Goal: Task Accomplishment & Management: Use online tool/utility

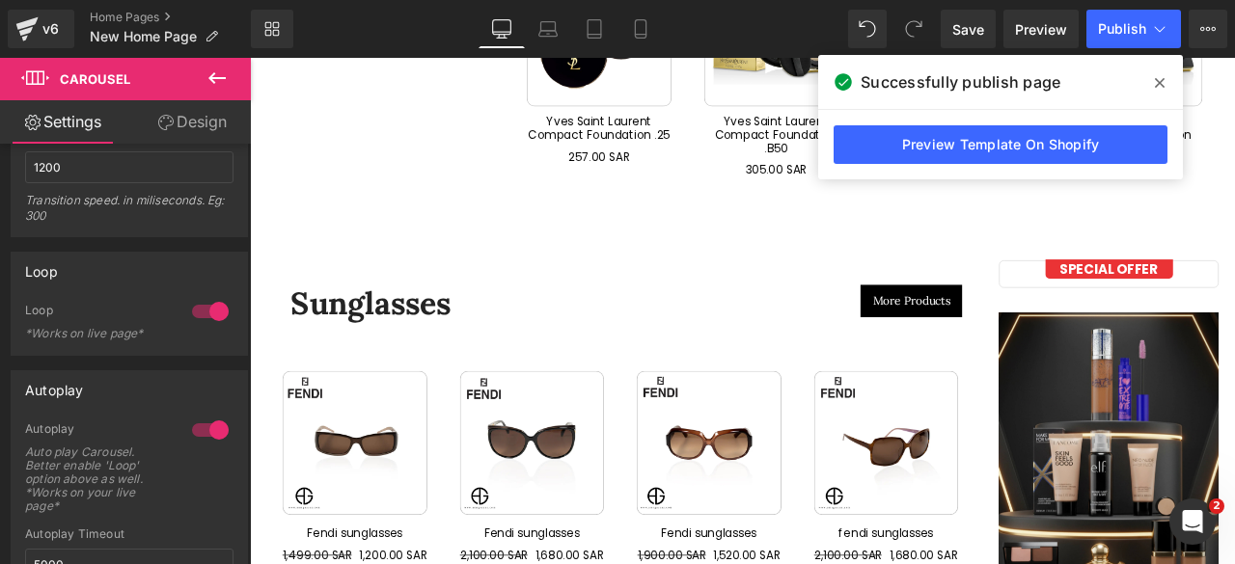
scroll to position [7201, 0]
click at [1039, 26] on span "Preview" at bounding box center [1041, 29] width 52 height 20
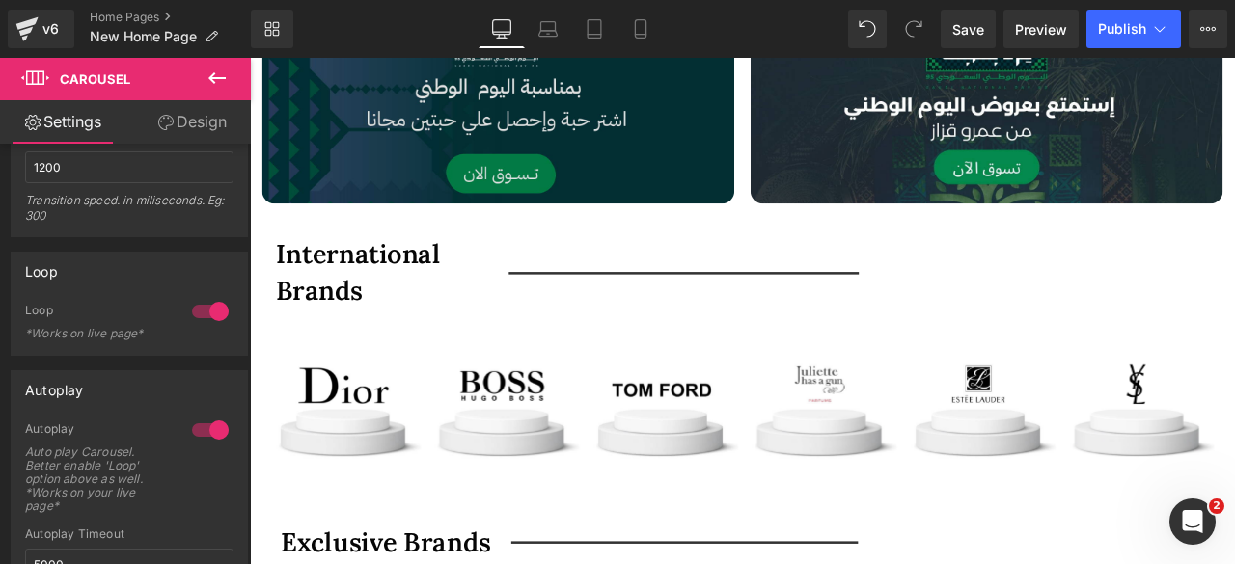
scroll to position [895, 0]
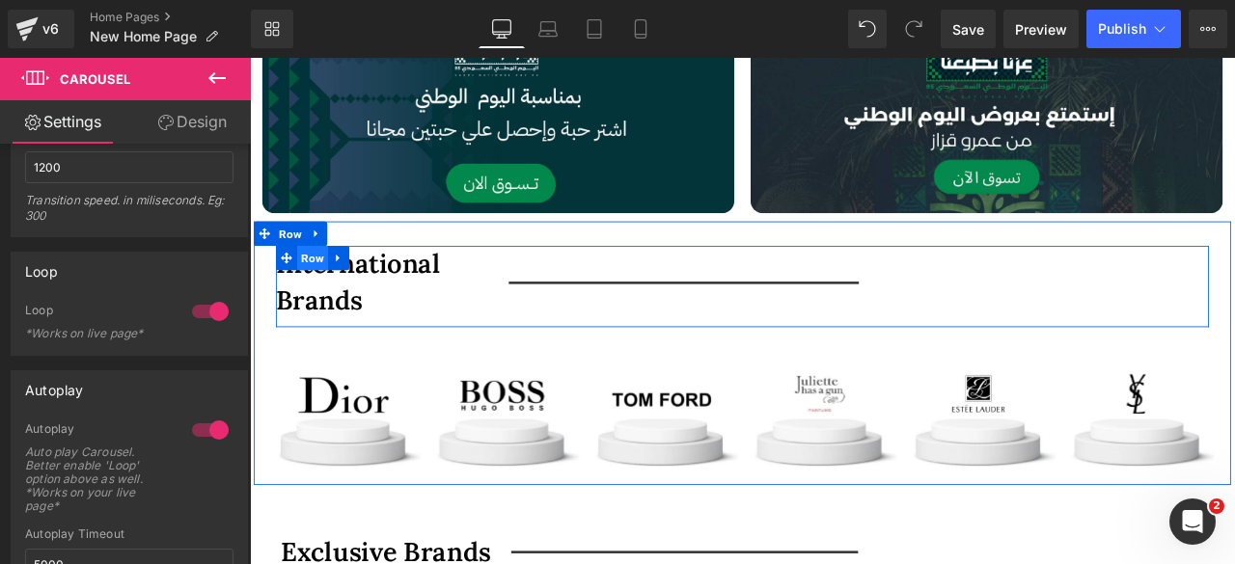
click at [317, 291] on span "Row" at bounding box center [324, 295] width 37 height 29
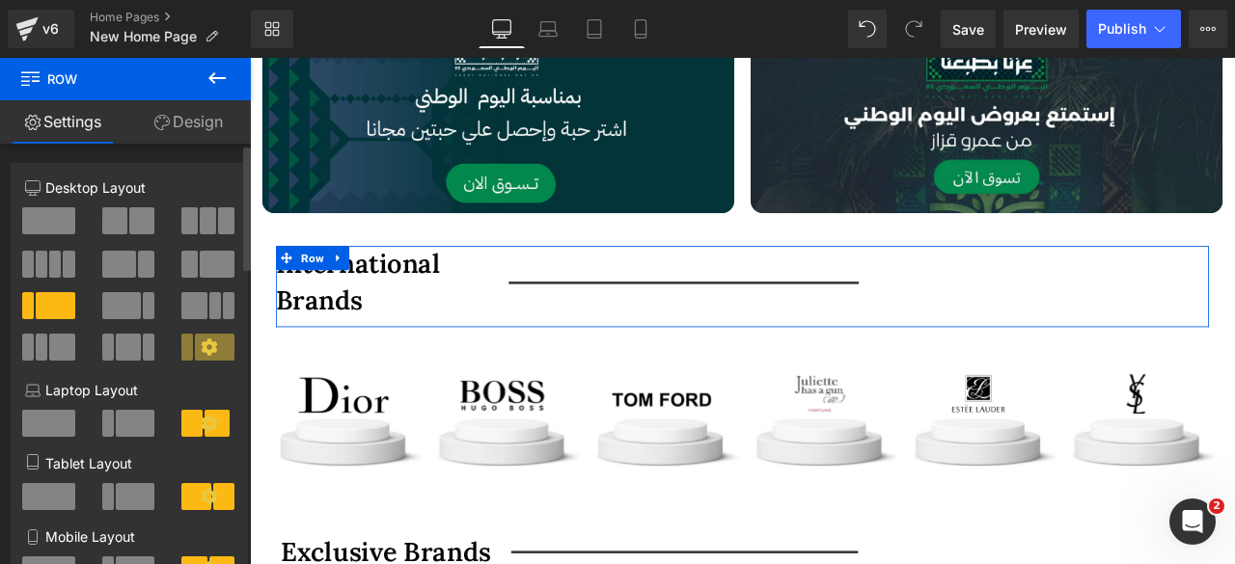
click at [129, 217] on span at bounding box center [141, 220] width 25 height 27
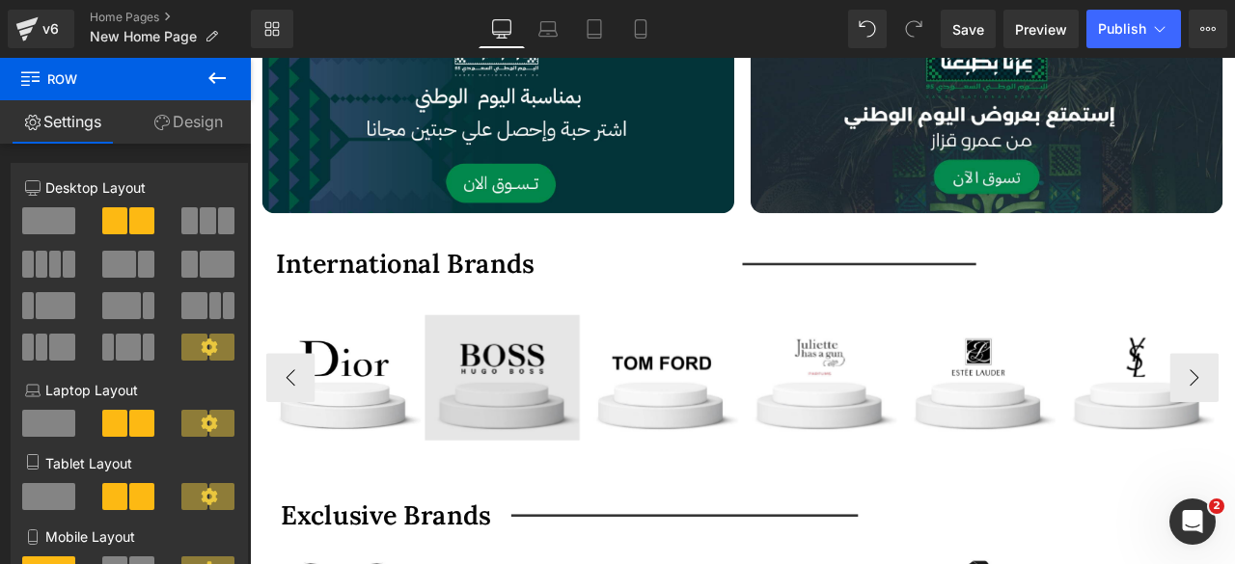
scroll to position [1015, 0]
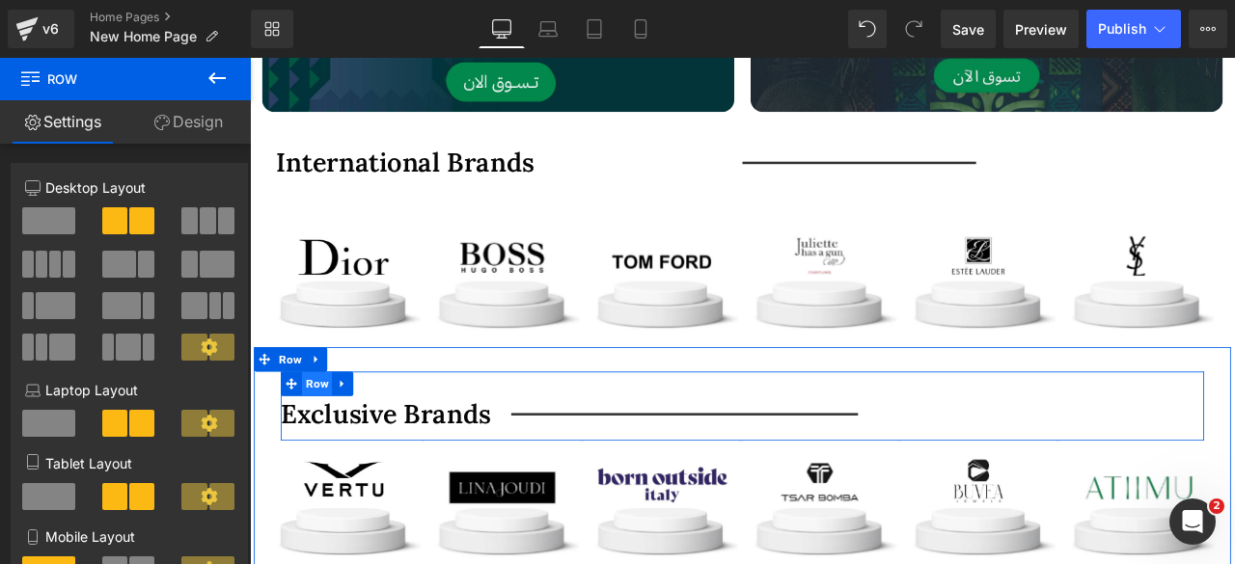
click at [330, 448] on span "Row" at bounding box center [330, 444] width 37 height 29
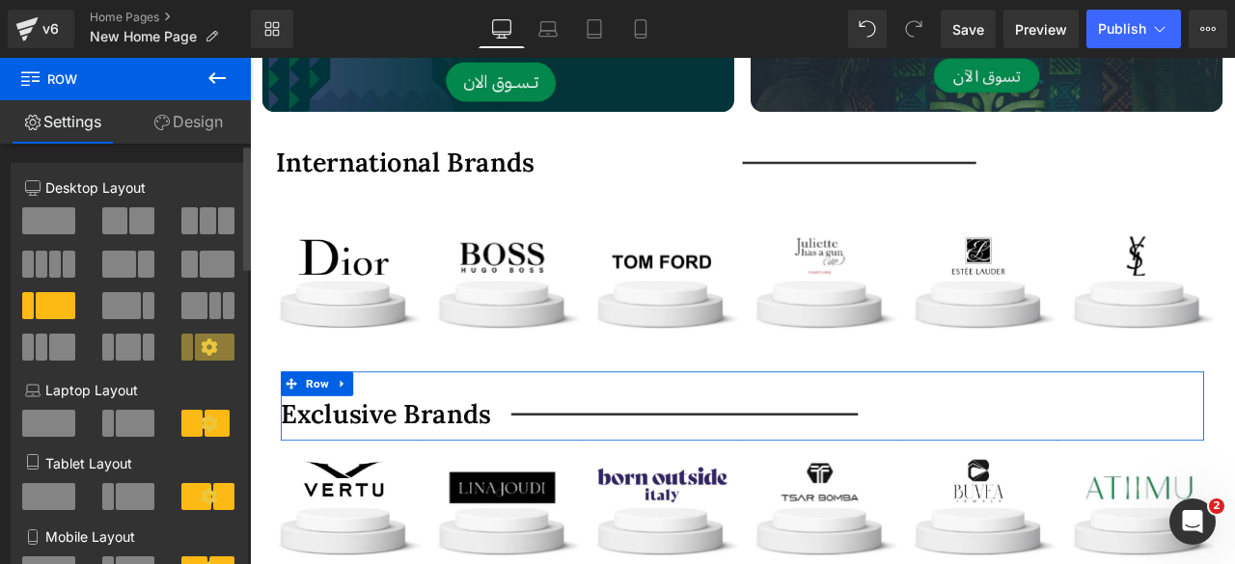
click at [119, 223] on span at bounding box center [114, 220] width 25 height 27
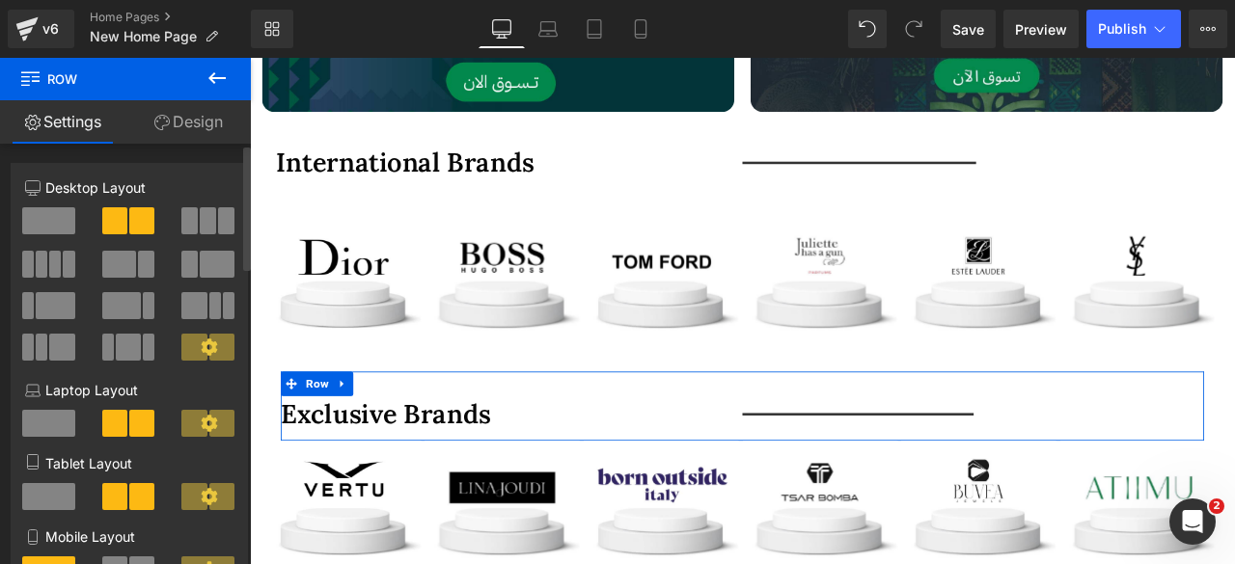
click at [139, 261] on span at bounding box center [146, 264] width 16 height 27
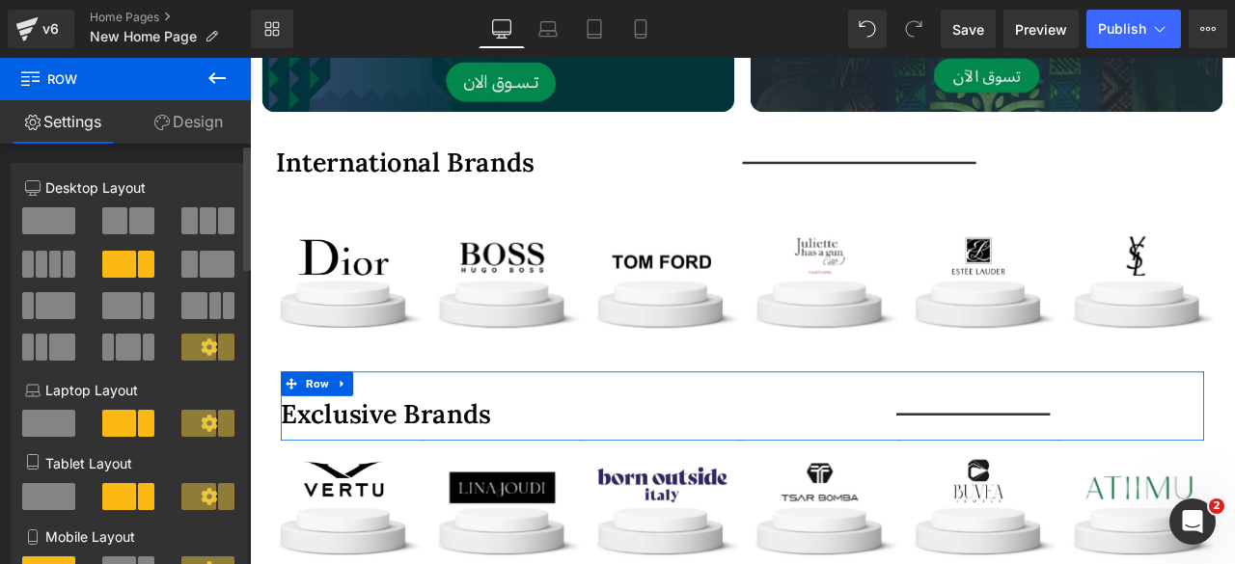
click at [202, 261] on span at bounding box center [217, 264] width 35 height 27
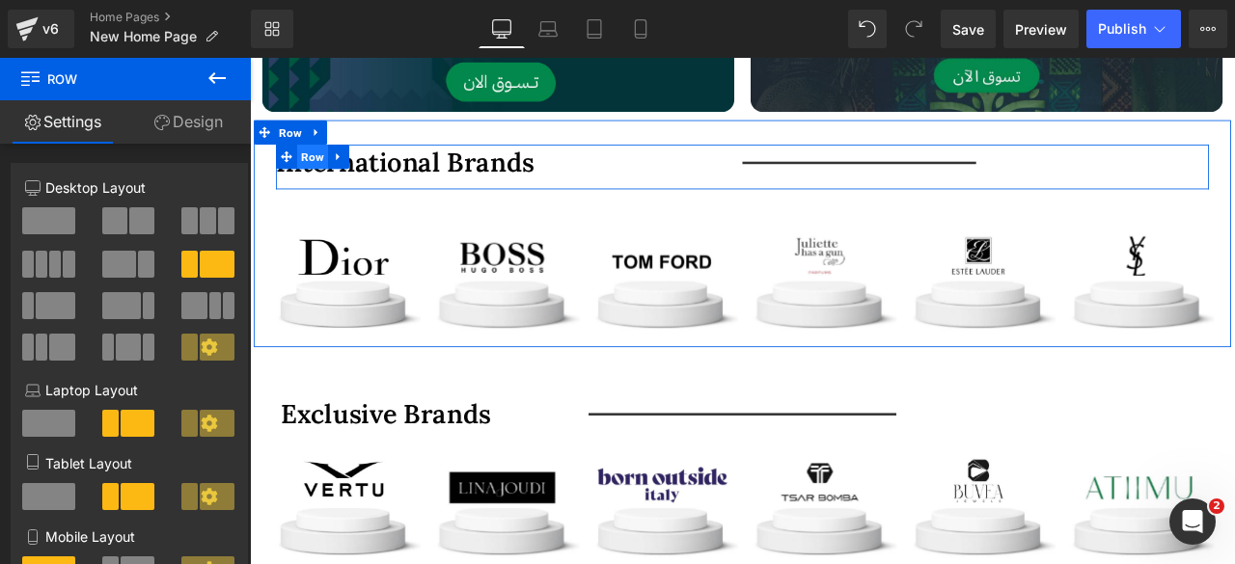
click at [318, 173] on span "Row" at bounding box center [324, 175] width 37 height 29
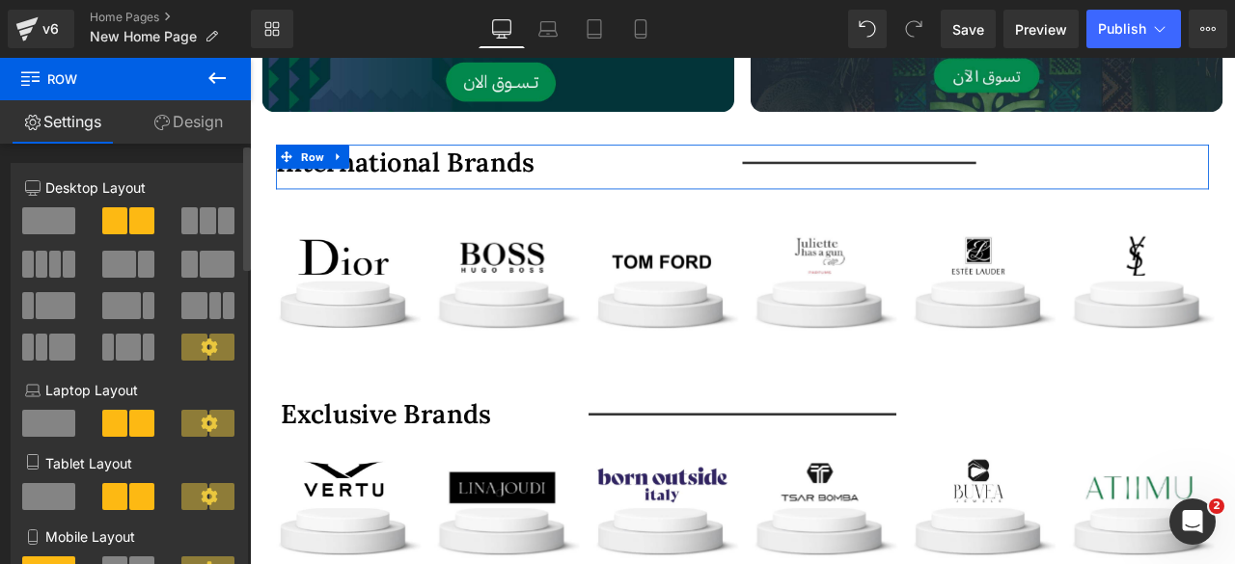
click at [205, 265] on span at bounding box center [217, 264] width 35 height 27
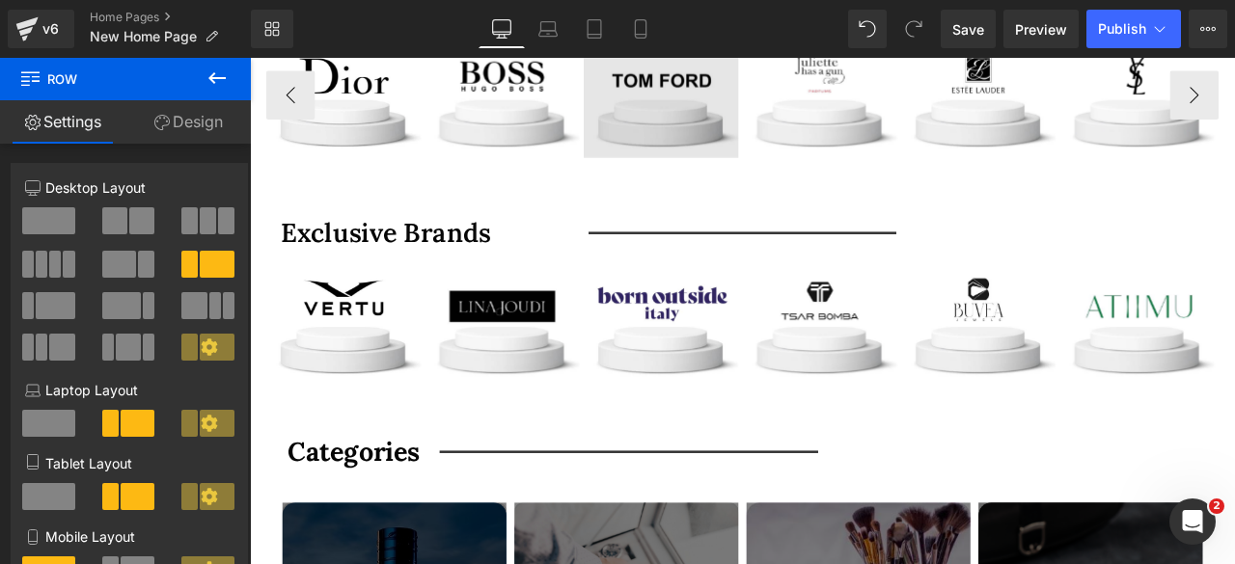
scroll to position [1377, 0]
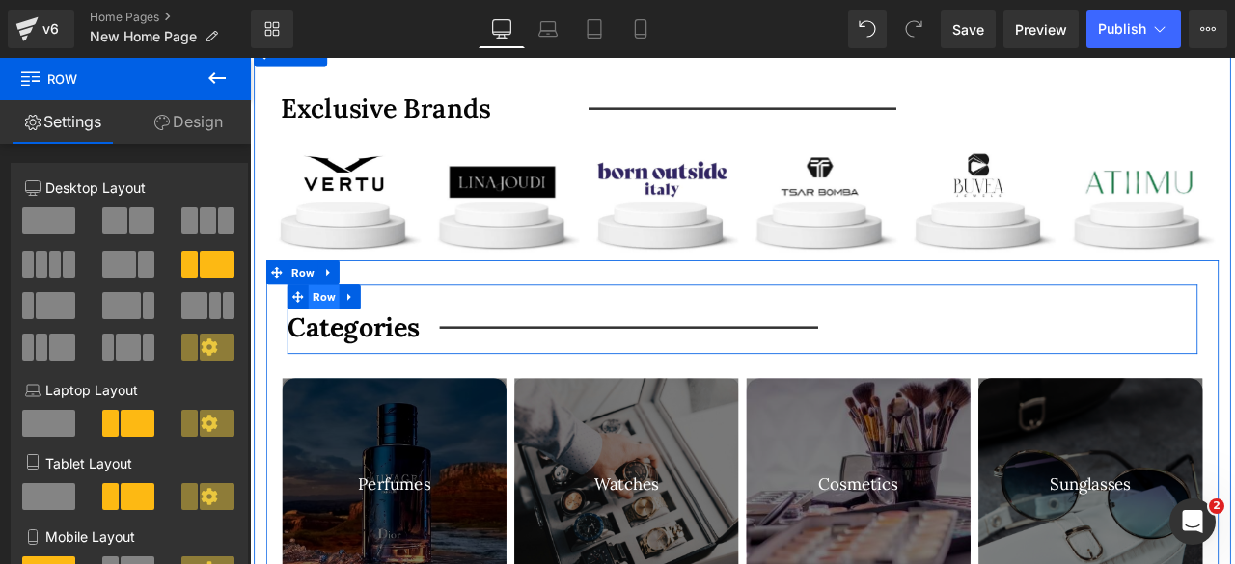
click at [327, 340] on span "Row" at bounding box center [337, 341] width 37 height 29
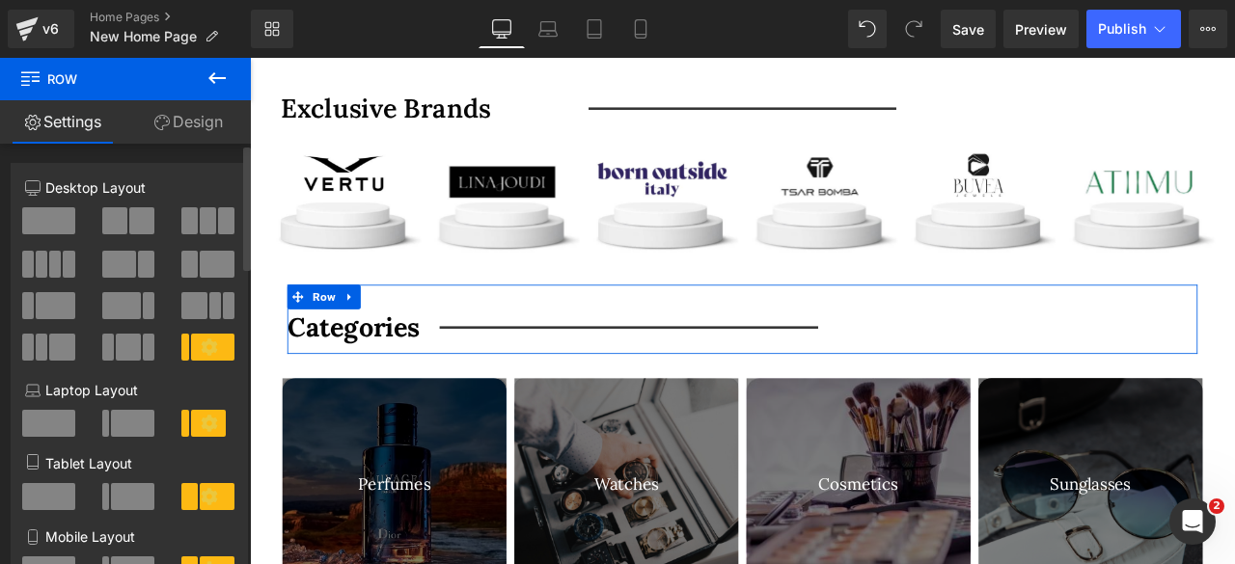
click at [192, 264] on button at bounding box center [208, 264] width 55 height 27
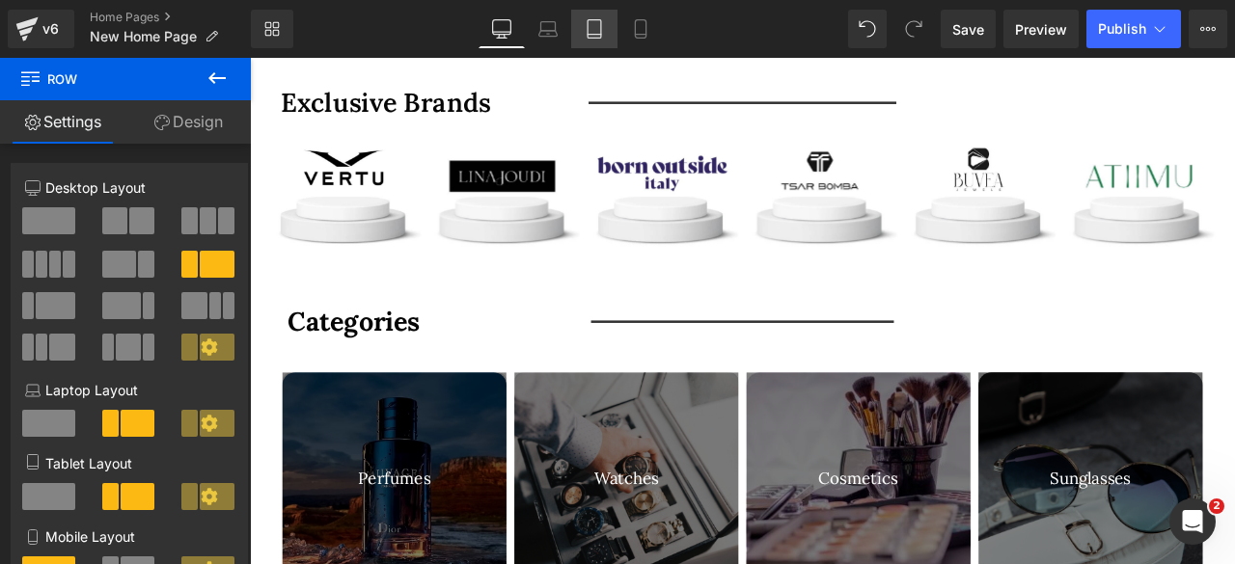
scroll to position [1344, 0]
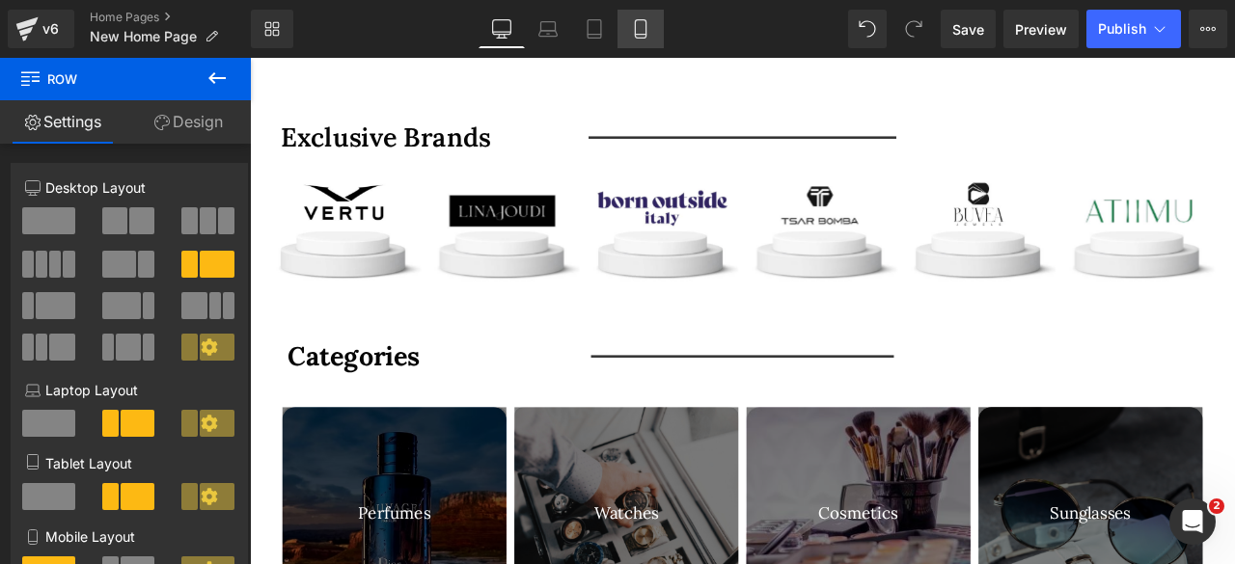
click at [648, 28] on icon at bounding box center [640, 28] width 19 height 19
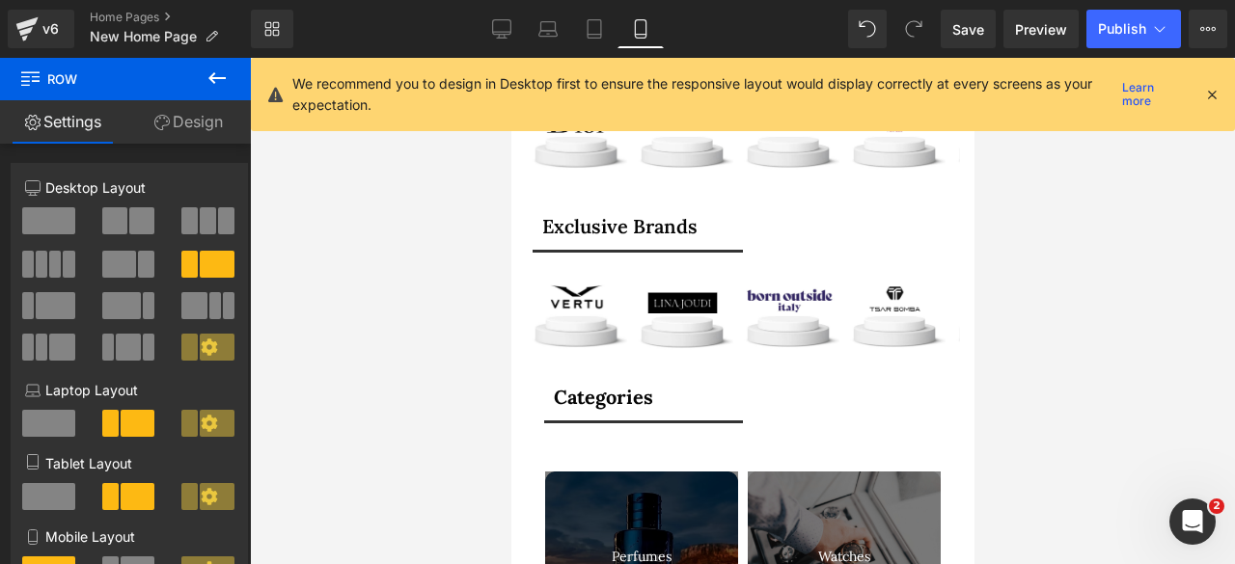
scroll to position [779, 0]
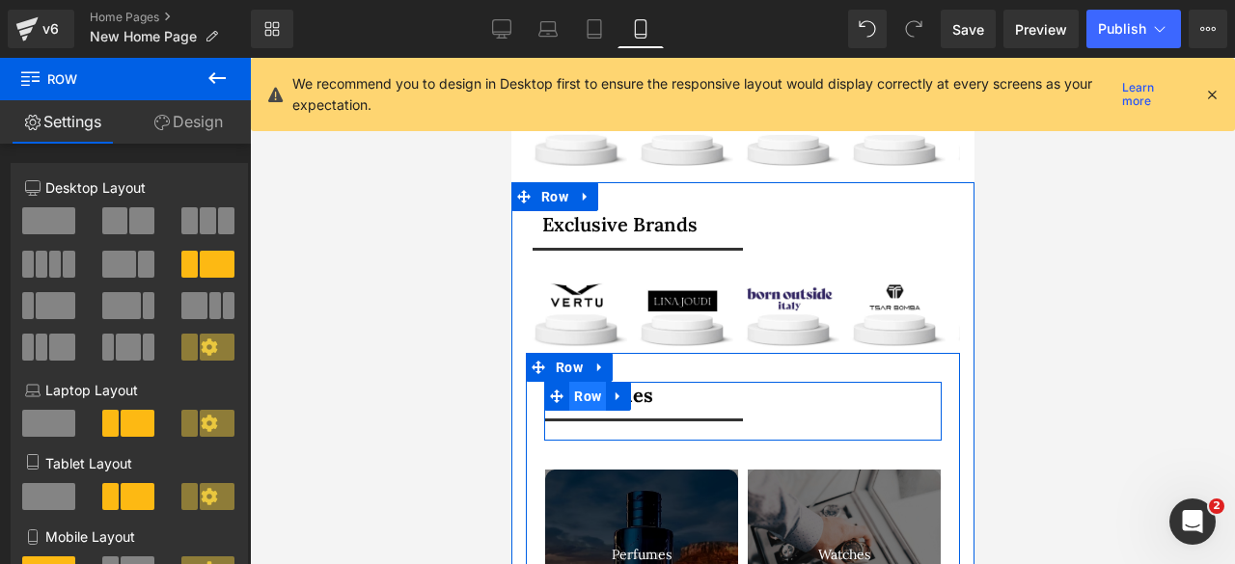
click at [581, 382] on span "Row" at bounding box center [586, 396] width 37 height 29
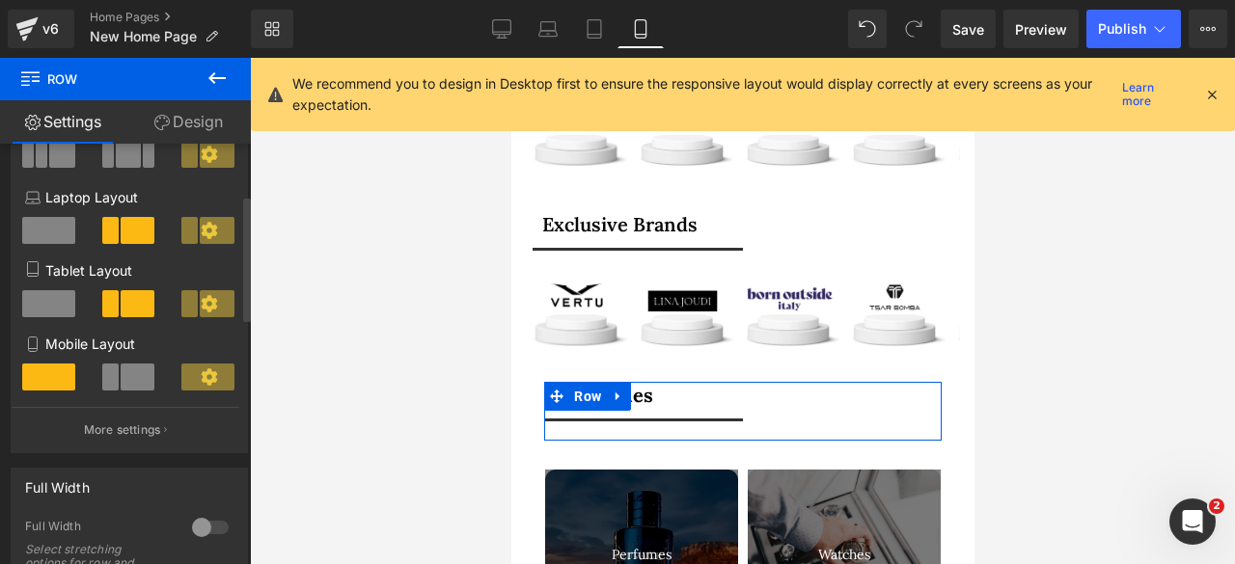
scroll to position [198, 0]
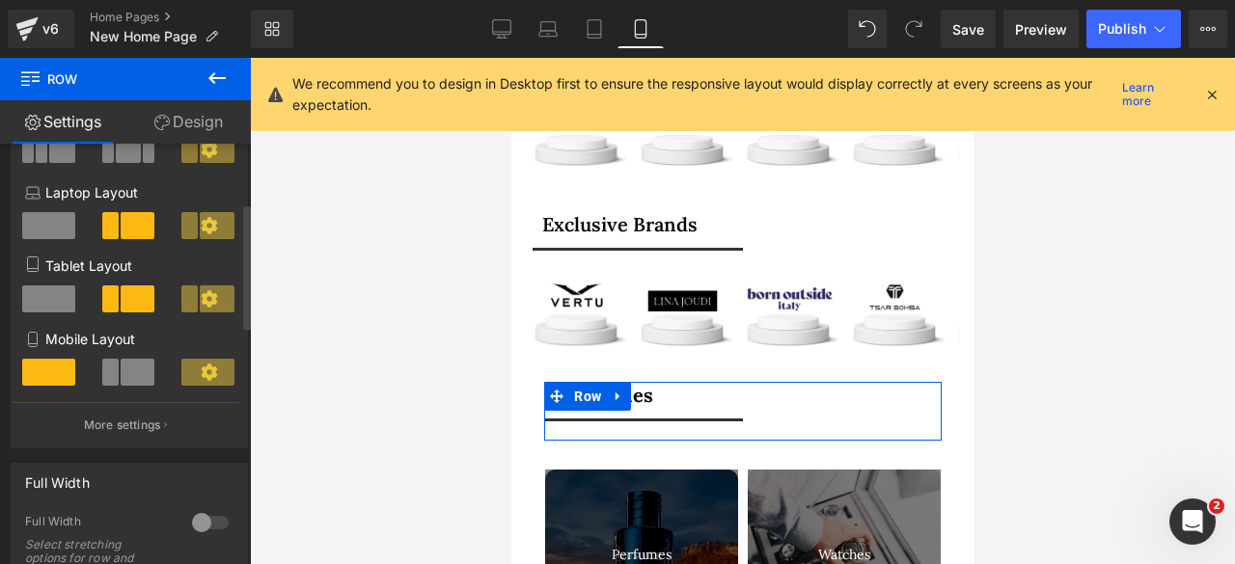
click at [121, 382] on span at bounding box center [138, 372] width 35 height 27
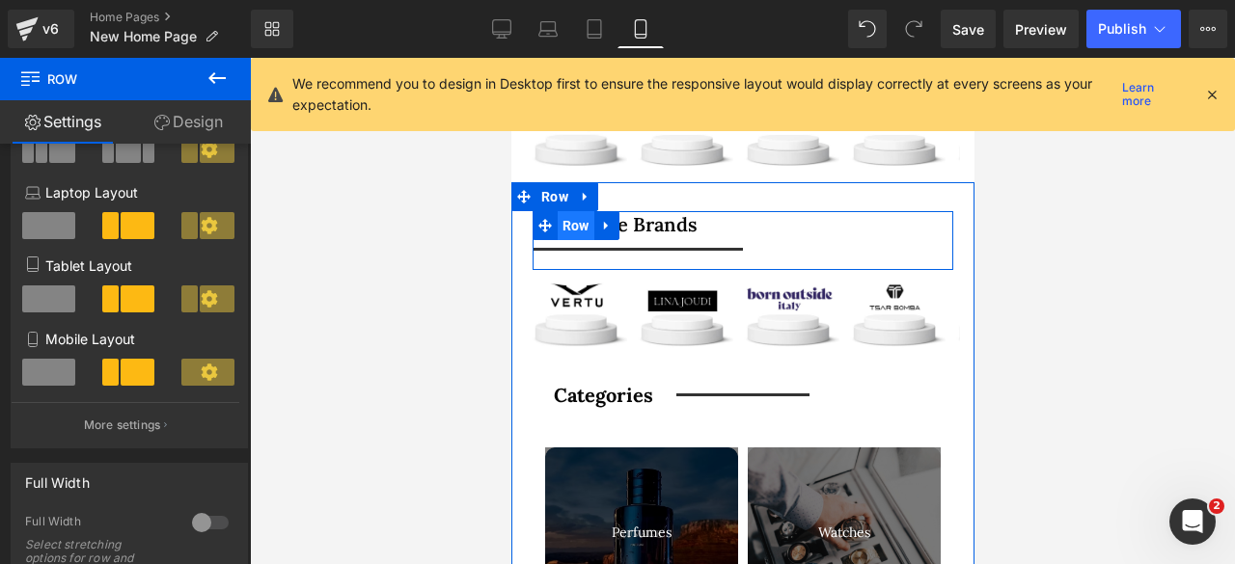
click at [582, 211] on span "Row" at bounding box center [575, 225] width 37 height 29
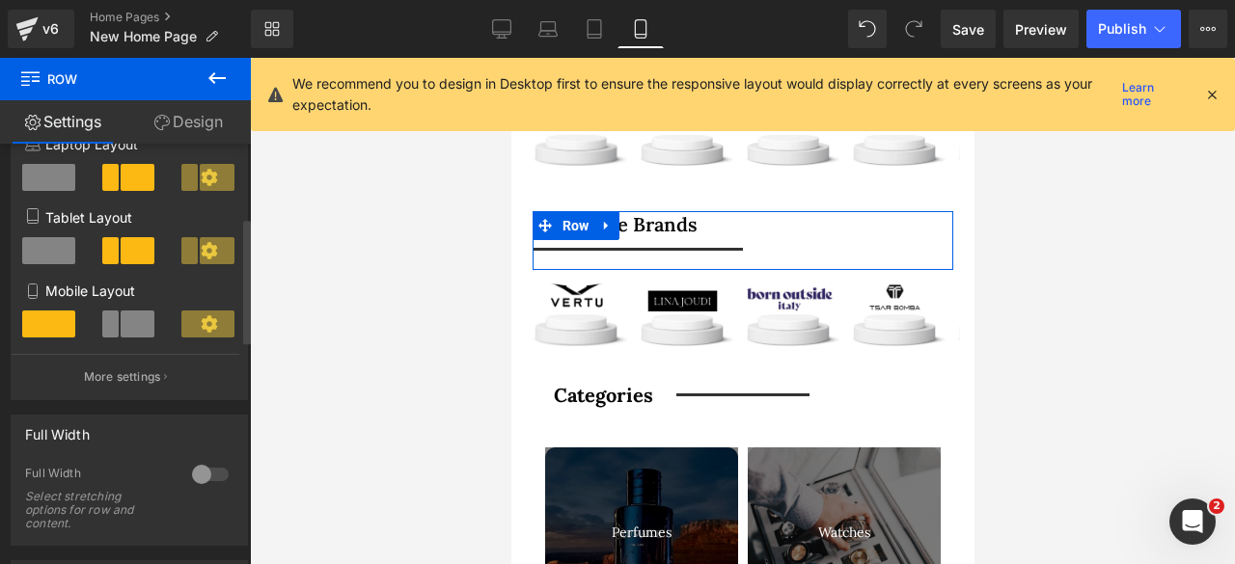
scroll to position [247, 0]
drag, startPoint x: 119, startPoint y: 332, endPoint x: 175, endPoint y: 190, distance: 152.4
click at [121, 332] on span at bounding box center [138, 323] width 35 height 27
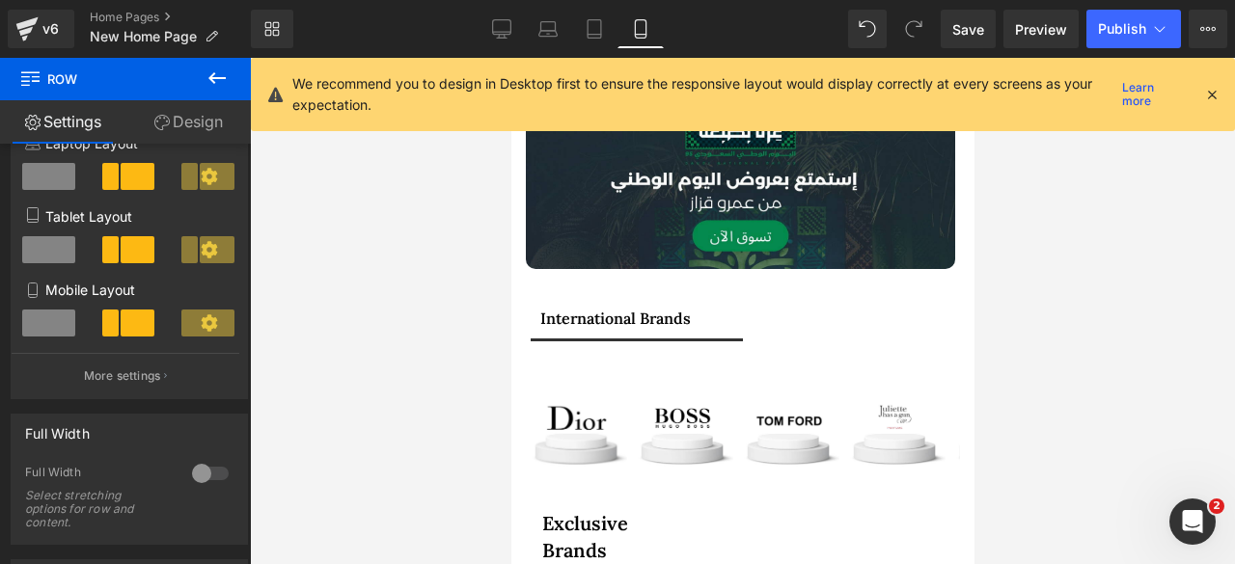
scroll to position [480, 0]
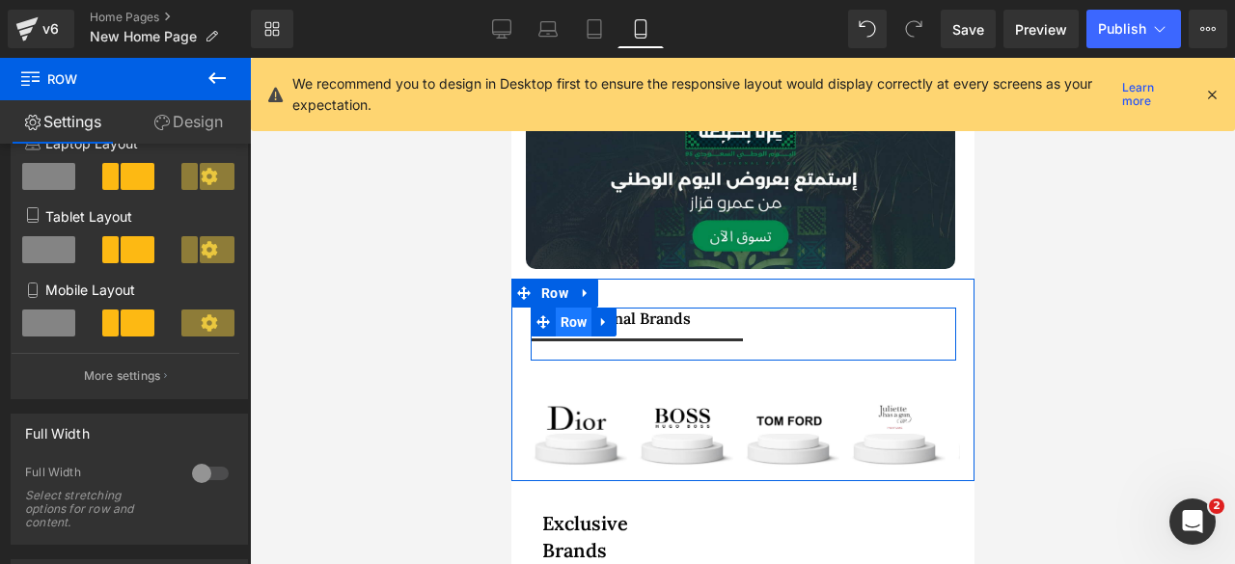
click at [567, 308] on span "Row" at bounding box center [573, 322] width 37 height 29
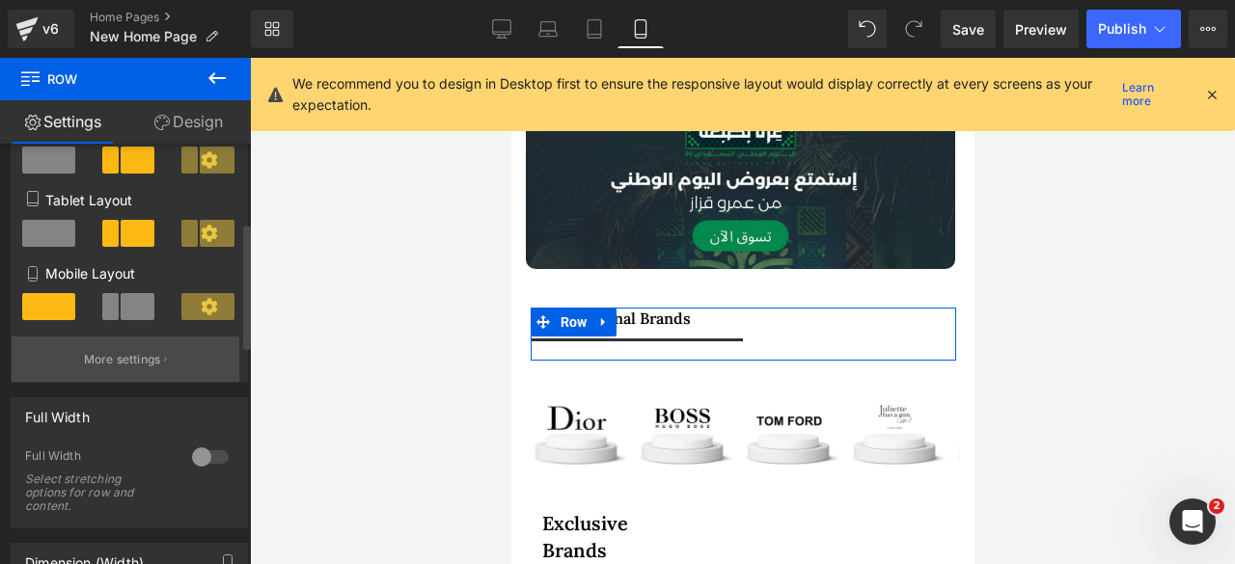
scroll to position [264, 0]
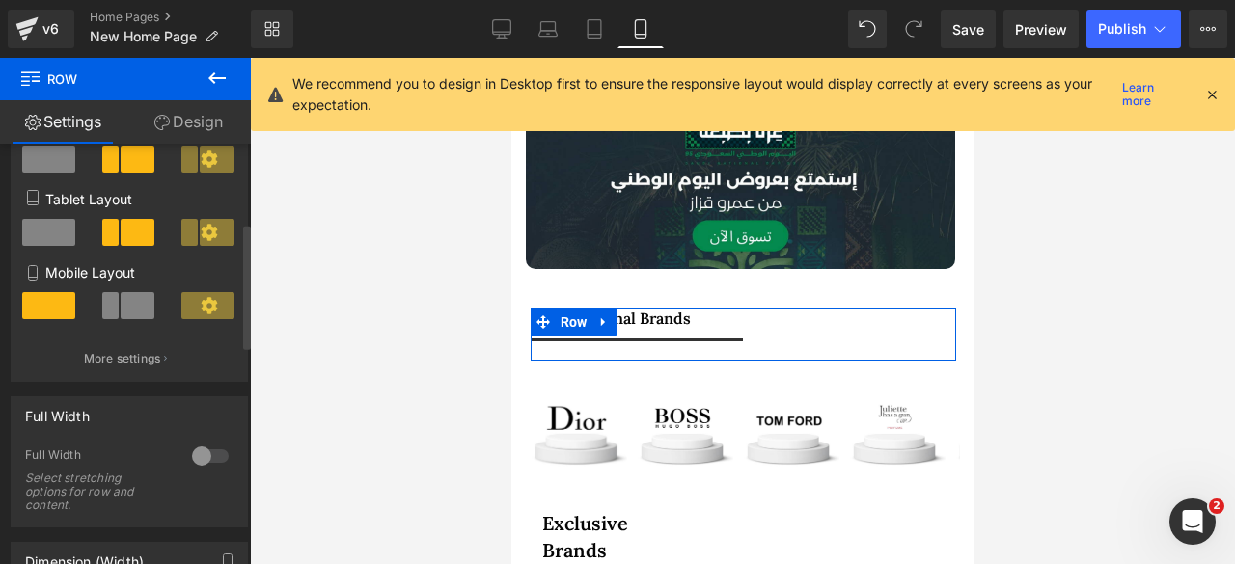
click at [124, 313] on span at bounding box center [138, 305] width 35 height 27
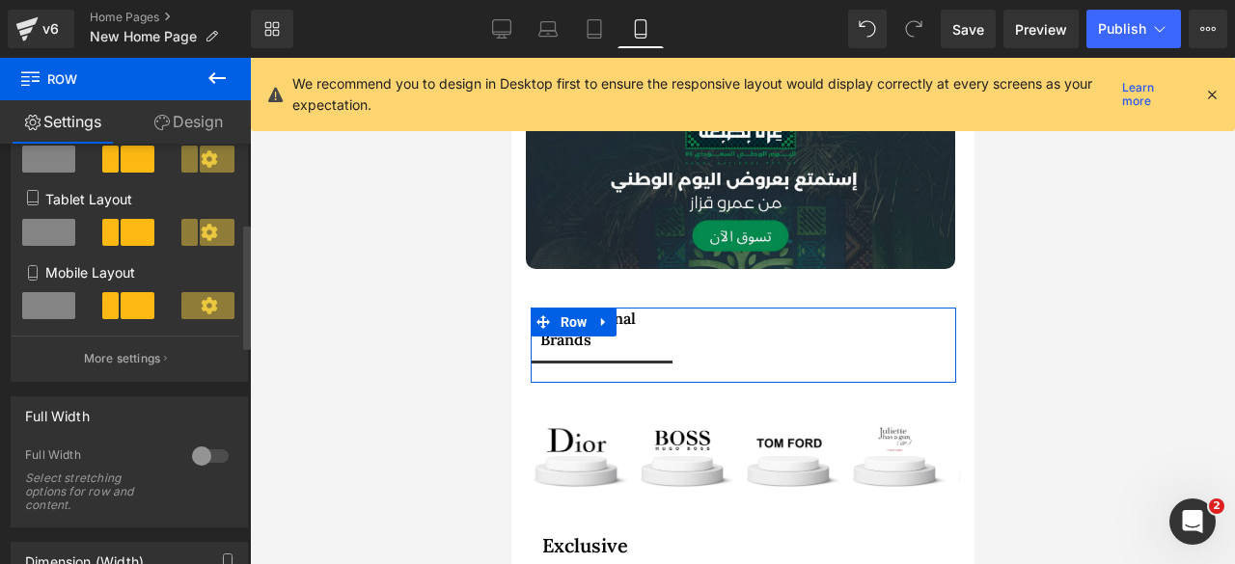
click at [45, 313] on span at bounding box center [48, 305] width 53 height 27
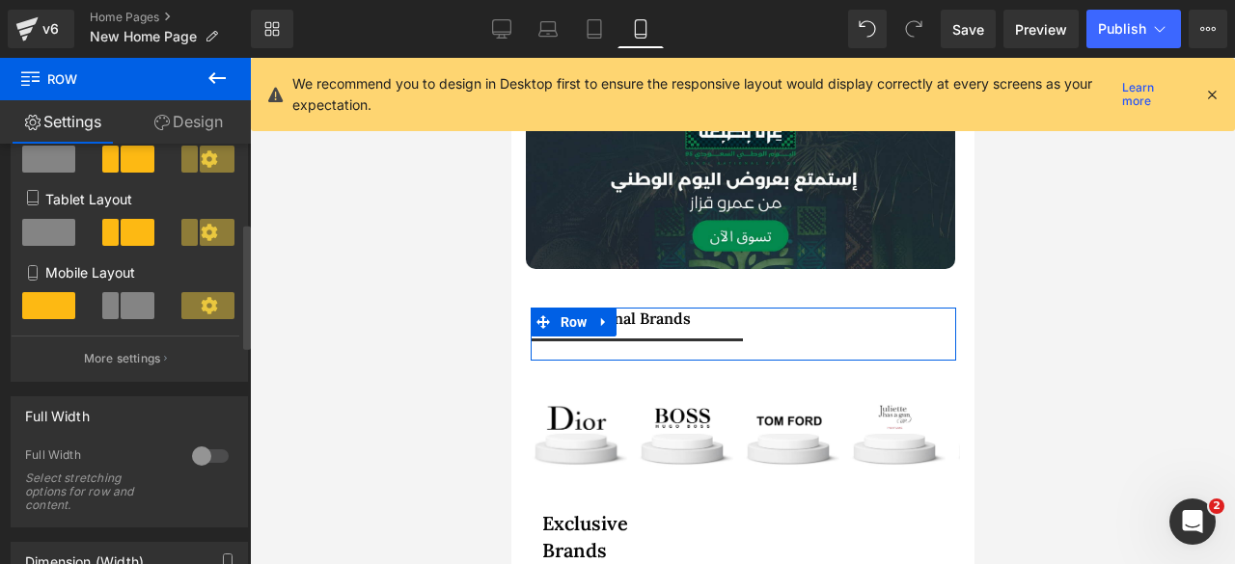
click at [122, 301] on span at bounding box center [138, 305] width 35 height 27
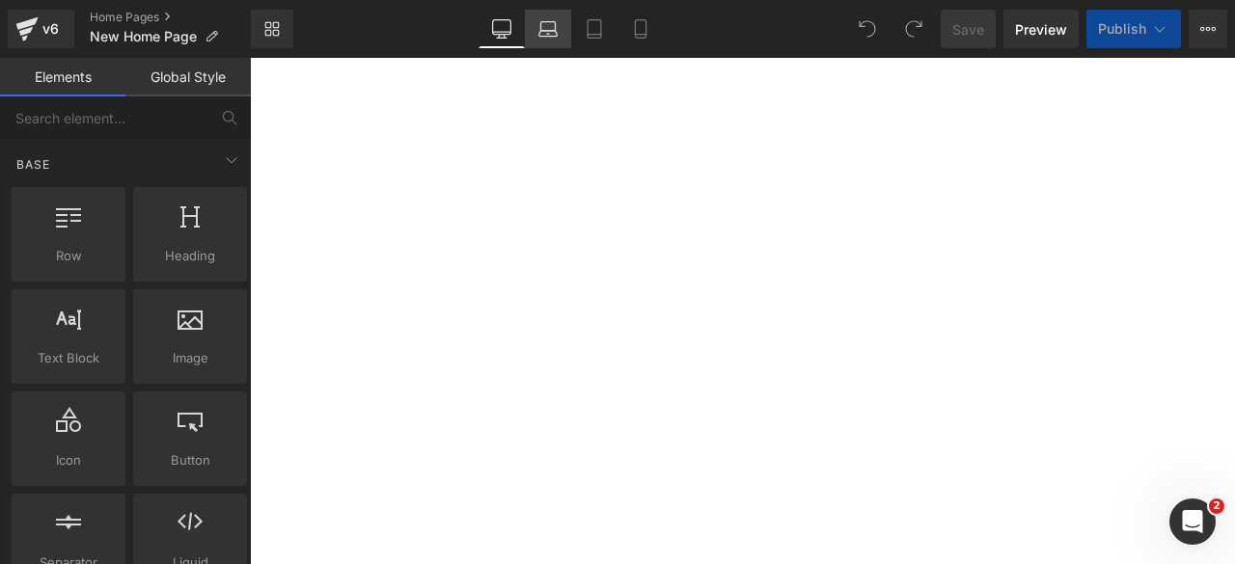
click at [547, 32] on icon at bounding box center [547, 28] width 19 height 19
click at [502, 22] on icon at bounding box center [501, 28] width 19 height 19
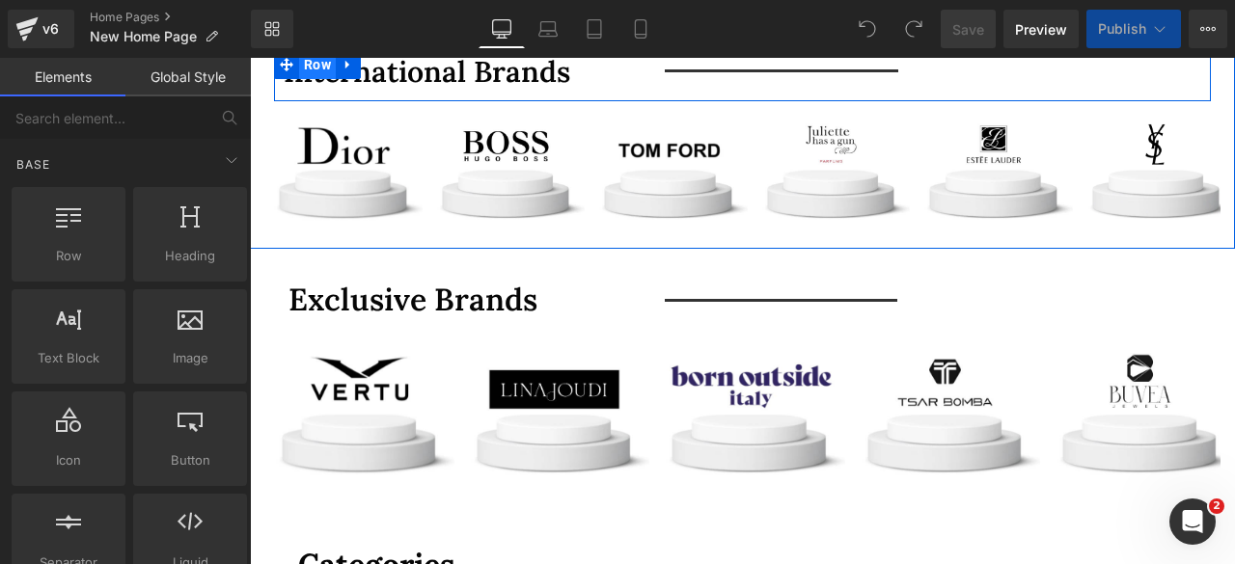
scroll to position [388, 0]
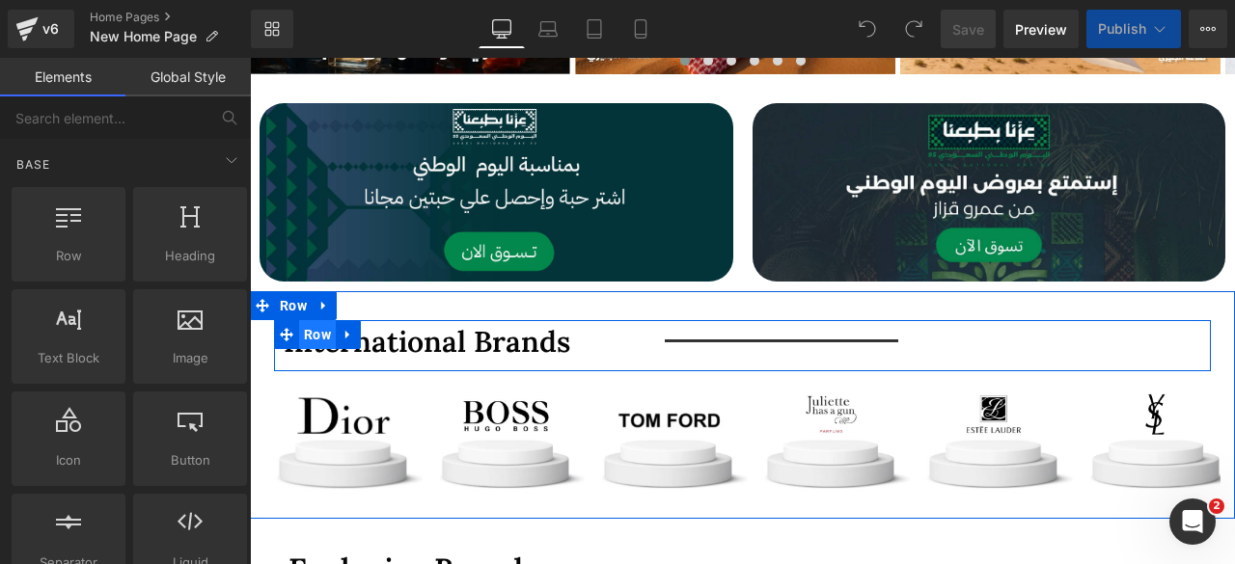
click at [306, 327] on span "Row" at bounding box center [317, 334] width 37 height 29
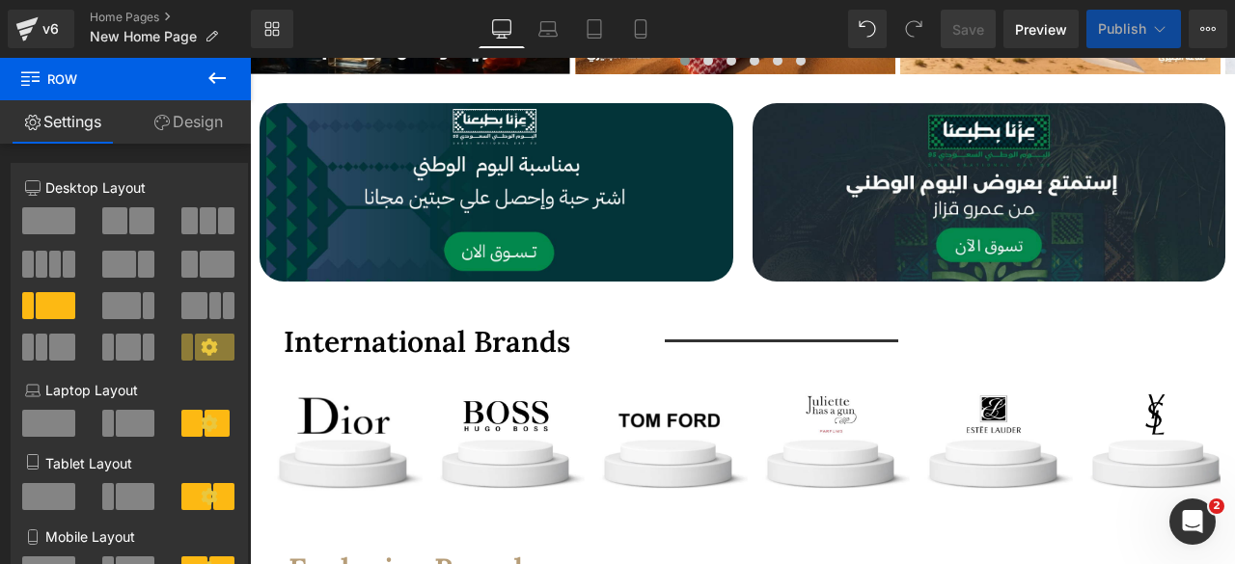
scroll to position [537, 0]
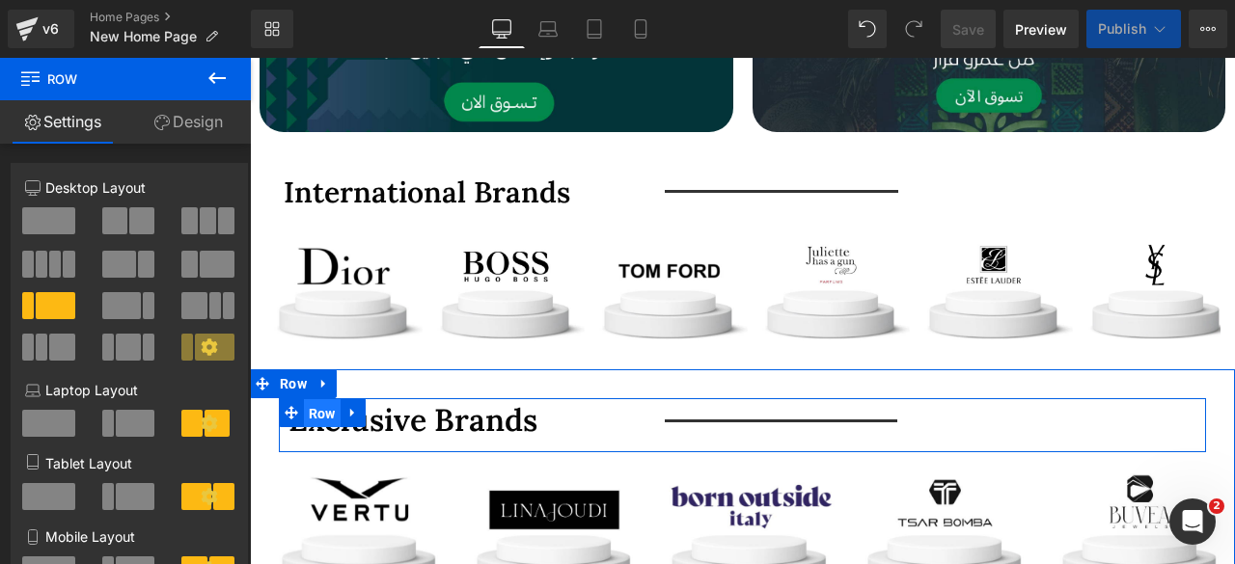
click at [323, 407] on span "Row" at bounding box center [322, 413] width 37 height 29
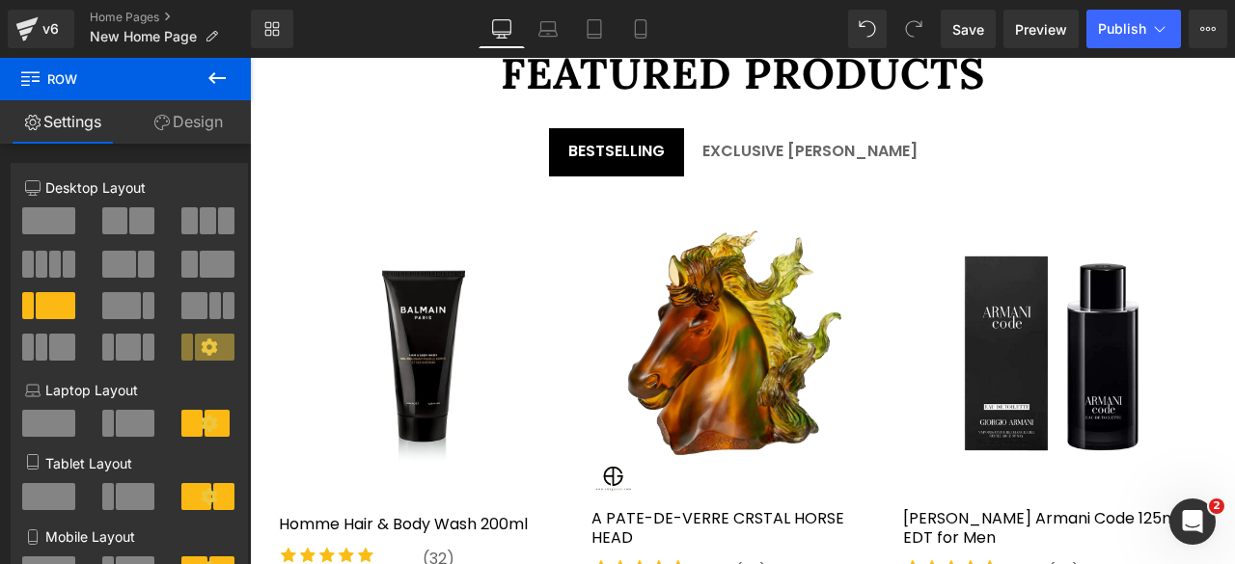
scroll to position [2675, 0]
